Goal: Entertainment & Leisure: Consume media (video, audio)

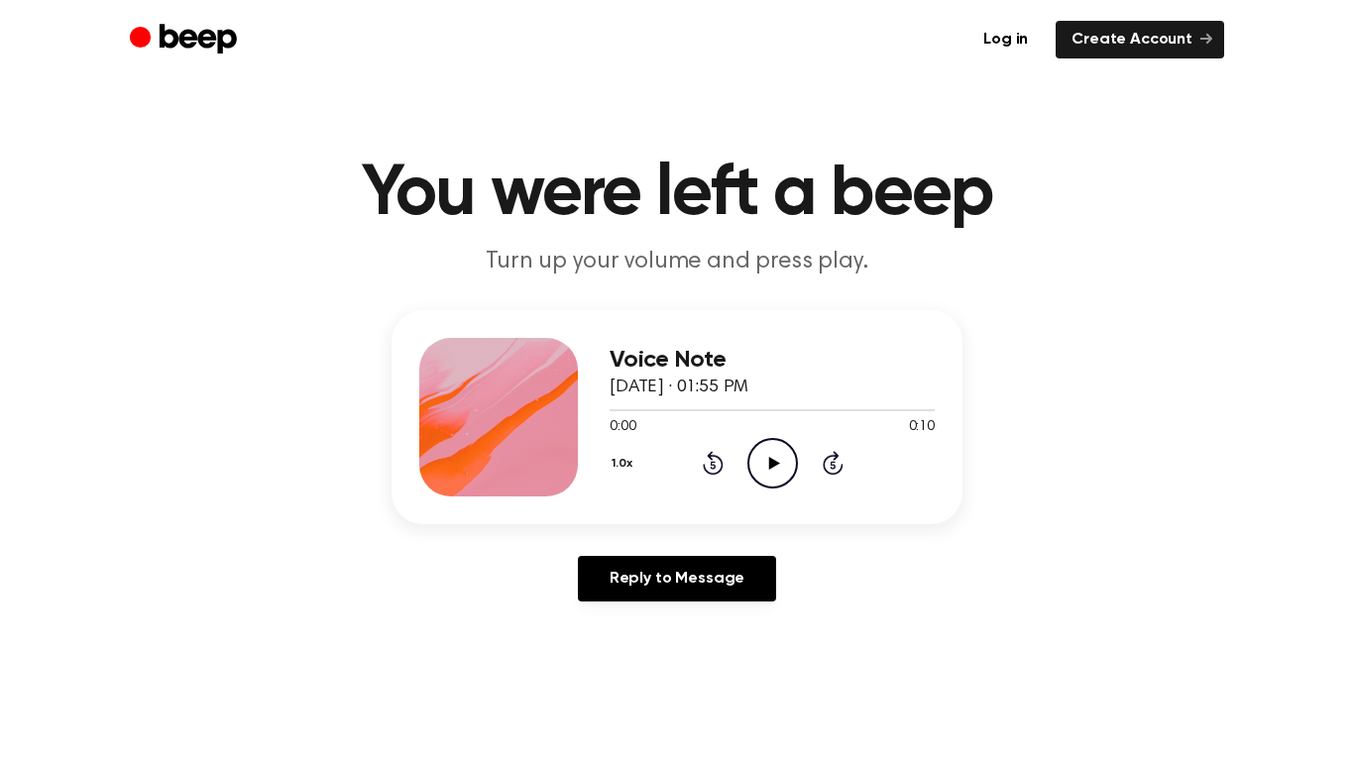
click at [771, 471] on icon "Play Audio" at bounding box center [773, 463] width 51 height 51
click at [760, 472] on icon "Play Audio" at bounding box center [773, 463] width 51 height 51
click at [778, 460] on icon "Play Audio" at bounding box center [773, 463] width 51 height 51
click at [778, 460] on icon "Pause Audio" at bounding box center [773, 463] width 51 height 51
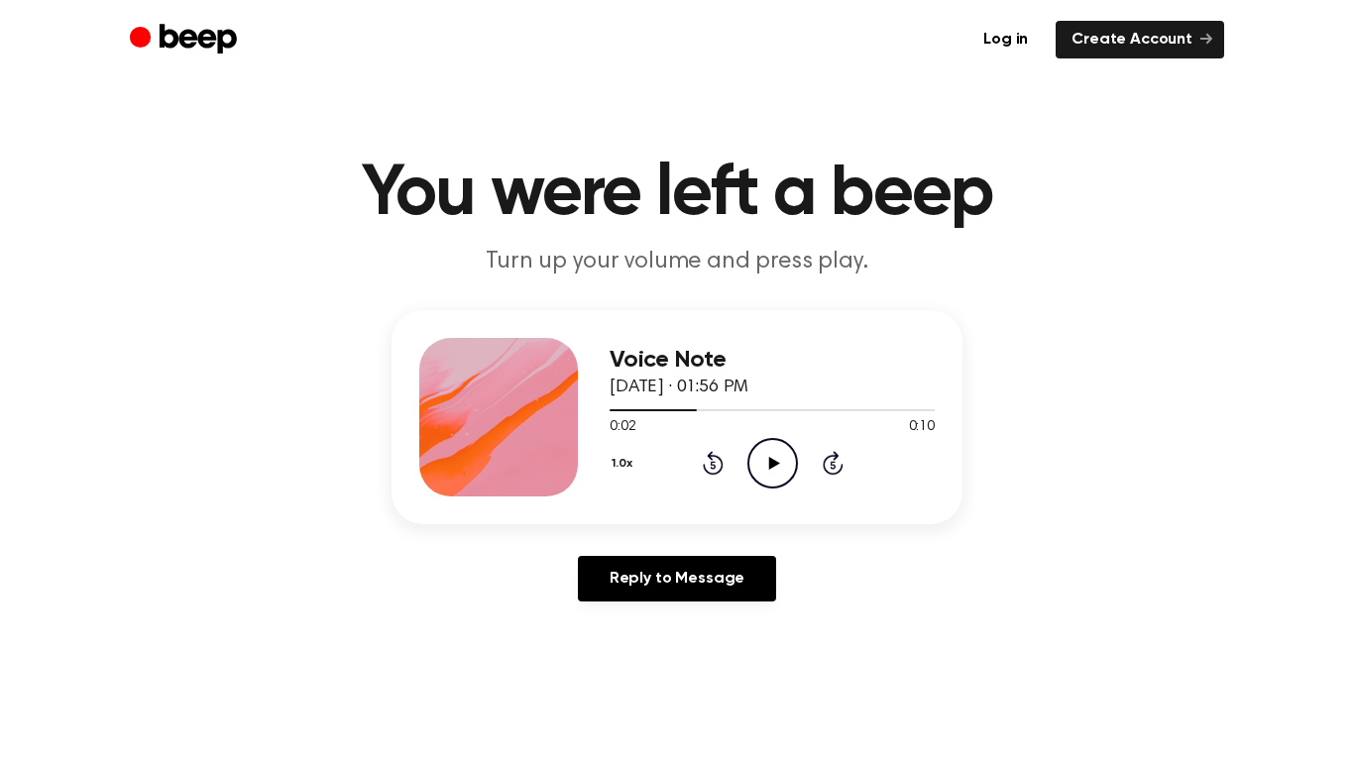
click at [778, 460] on icon "Play Audio" at bounding box center [773, 463] width 51 height 51
click at [778, 460] on icon "Pause Audio" at bounding box center [773, 463] width 51 height 51
click at [780, 460] on icon "Play Audio" at bounding box center [773, 463] width 51 height 51
click at [778, 462] on icon "Play Audio" at bounding box center [773, 463] width 51 height 51
